Goal: Task Accomplishment & Management: Complete application form

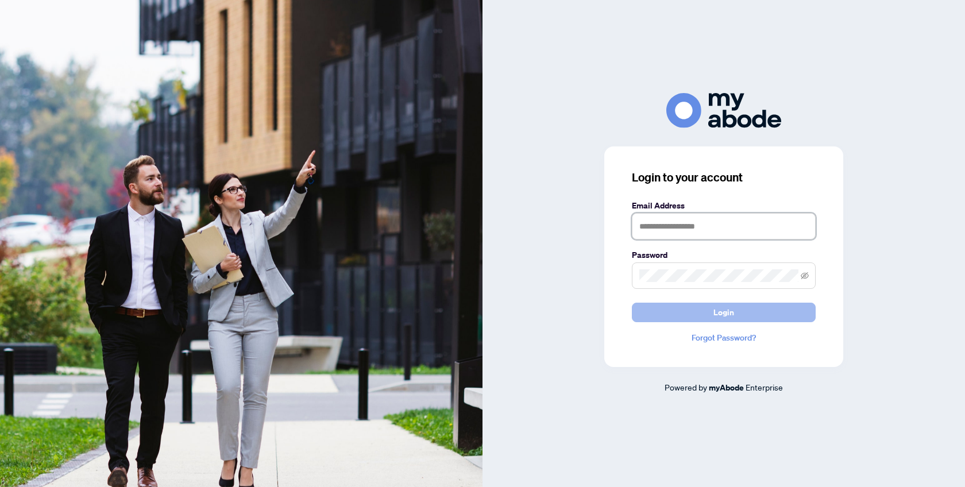
type input "**********"
click at [745, 314] on button "Login" at bounding box center [724, 313] width 184 height 20
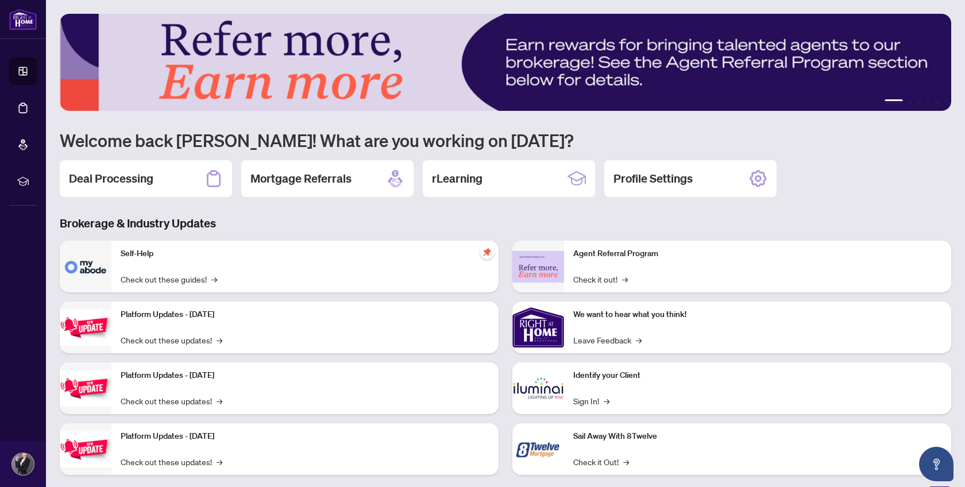
scroll to position [19, 0]
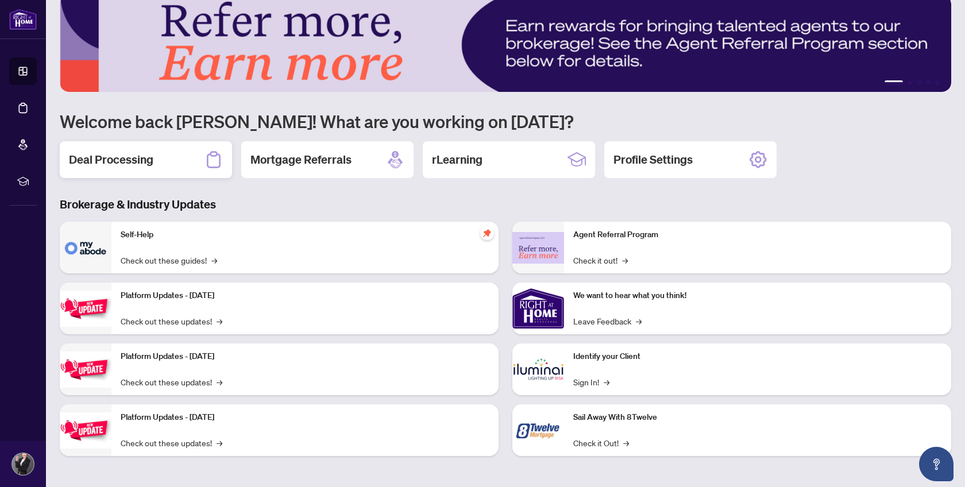
click at [144, 159] on h2 "Deal Processing" at bounding box center [111, 160] width 84 height 16
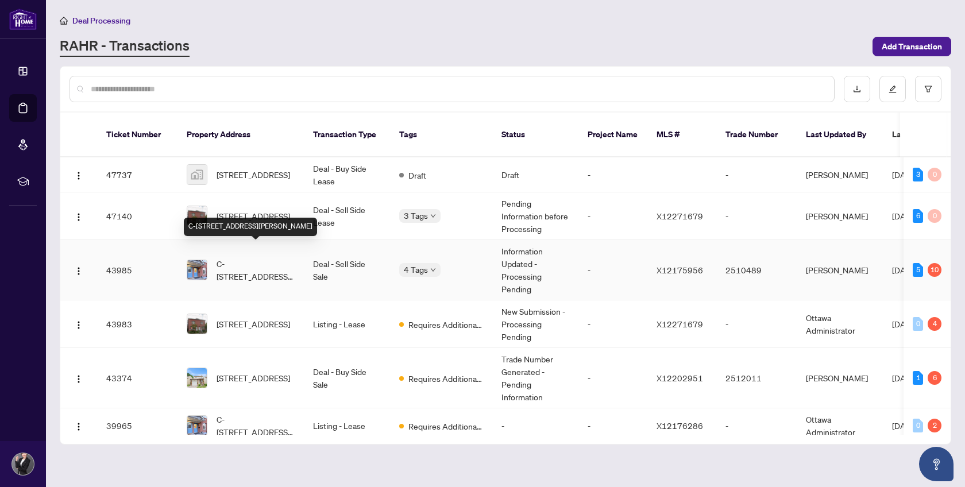
click at [281, 261] on span "C-90 TEMPLETON St, Ottawa, Ontario K1N 6X3, Canada" at bounding box center [256, 269] width 78 height 25
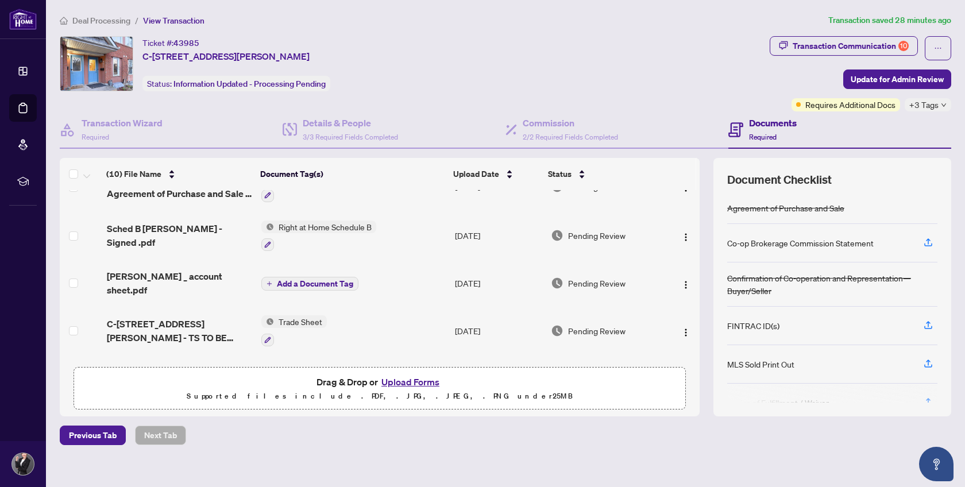
scroll to position [85, 0]
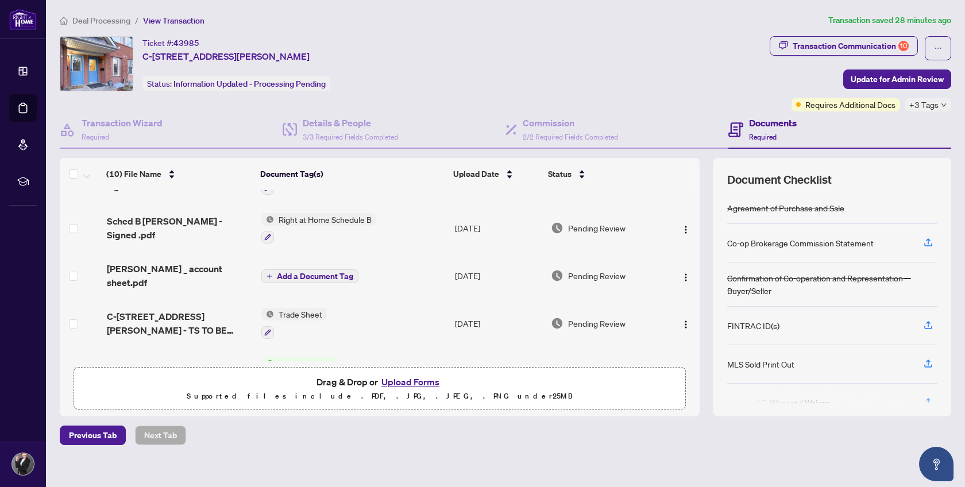
click at [411, 382] on button "Upload Forms" at bounding box center [410, 382] width 65 height 15
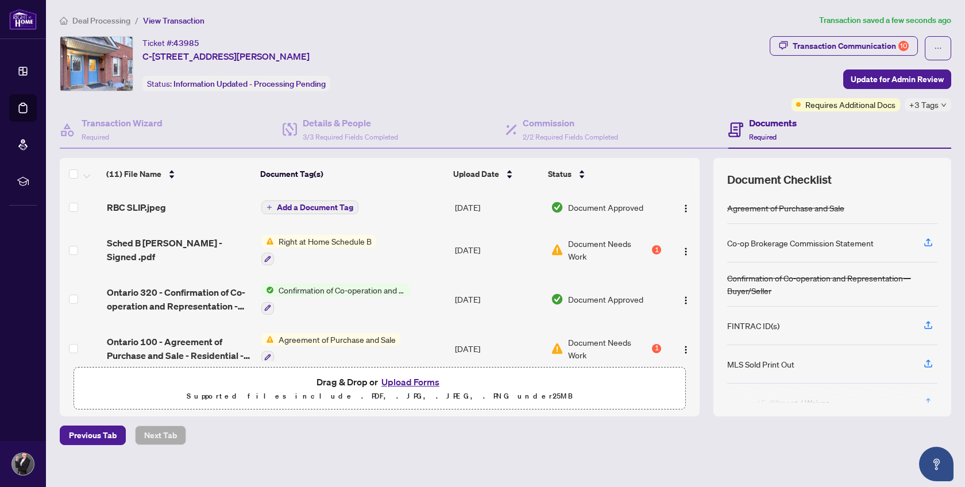
scroll to position [0, 0]
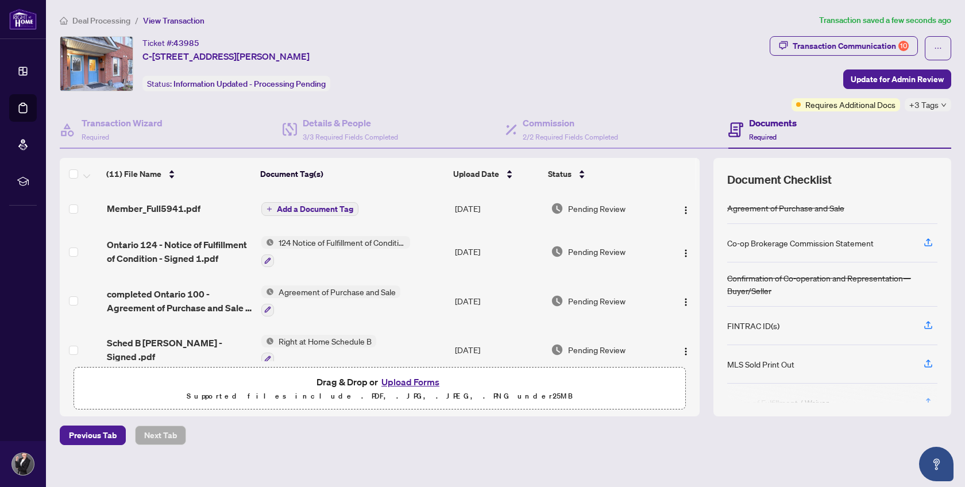
click at [327, 208] on span "Add a Document Tag" at bounding box center [315, 209] width 76 height 8
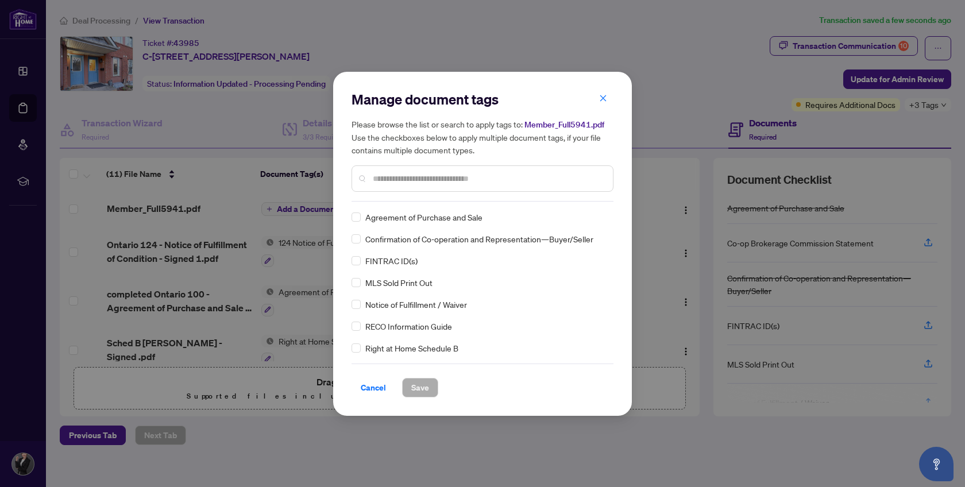
click at [382, 183] on input "text" at bounding box center [488, 178] width 231 height 13
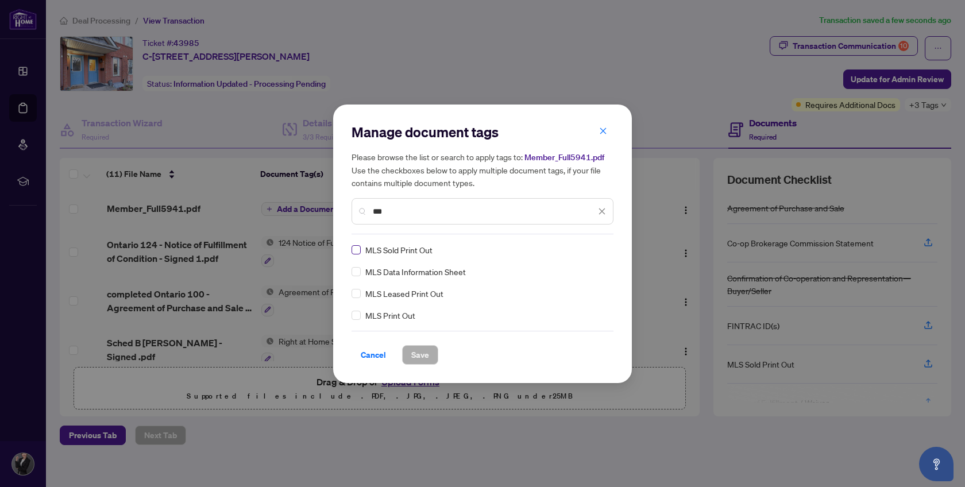
type input "***"
click at [414, 352] on span "Save" at bounding box center [420, 355] width 18 height 18
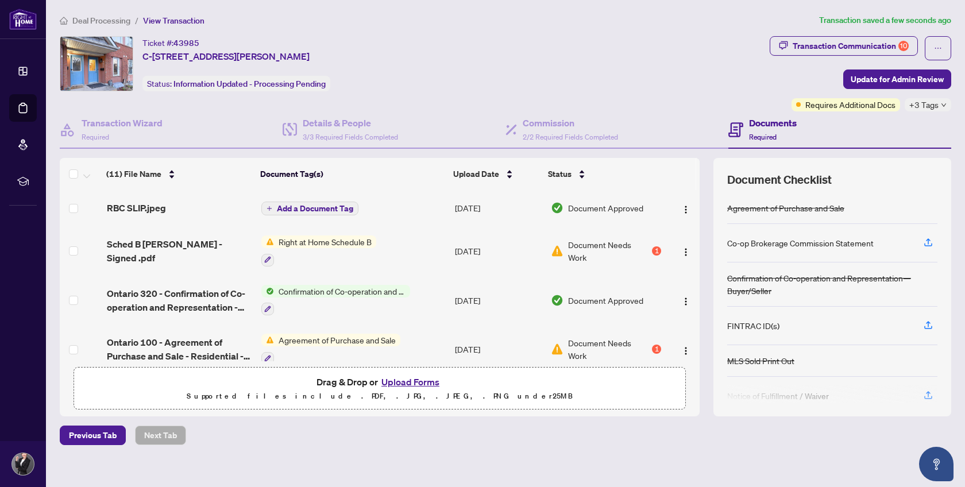
scroll to position [10, 0]
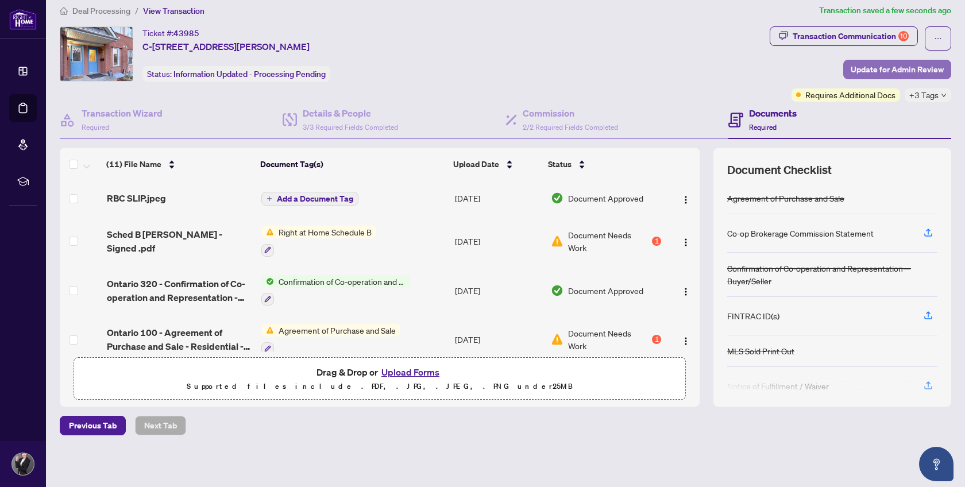
click at [903, 68] on span "Update for Admin Review" at bounding box center [897, 69] width 93 height 18
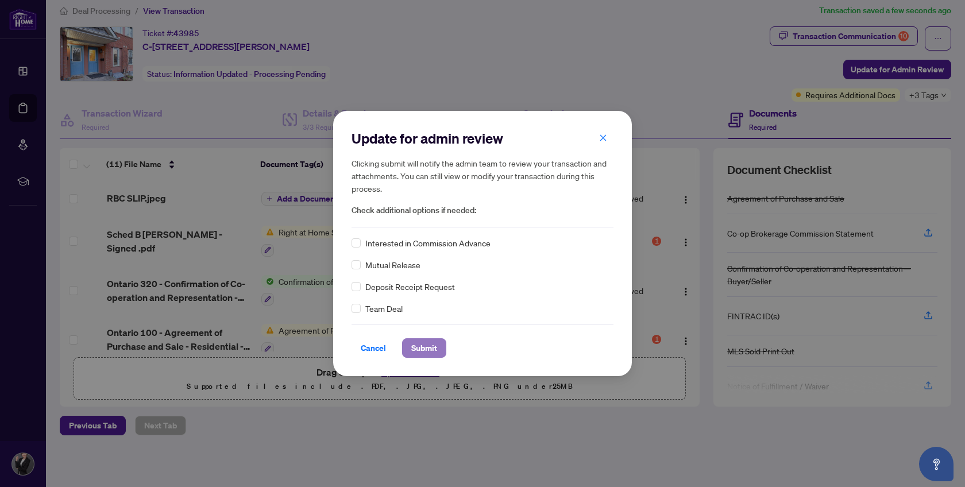
click at [422, 349] on span "Submit" at bounding box center [424, 348] width 26 height 18
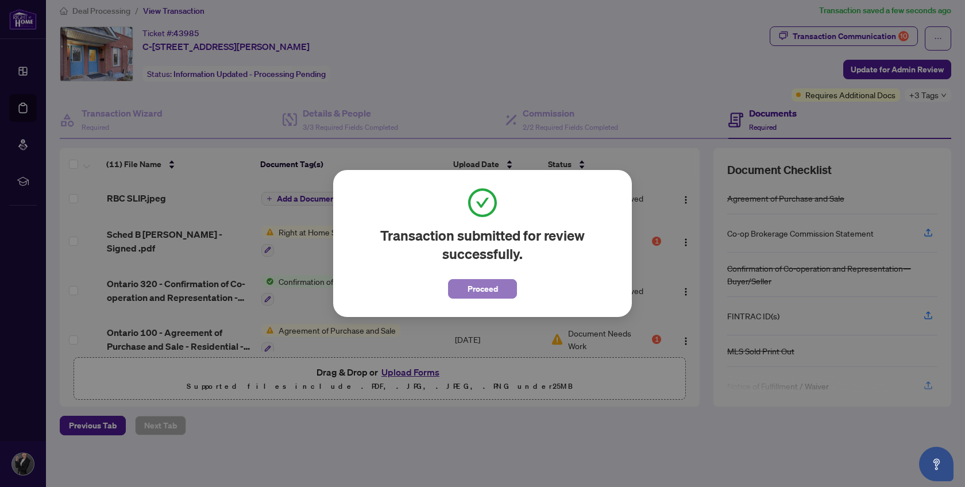
click at [502, 284] on button "Proceed" at bounding box center [482, 289] width 69 height 20
